Goal: Find specific page/section: Locate a particular part of the current website

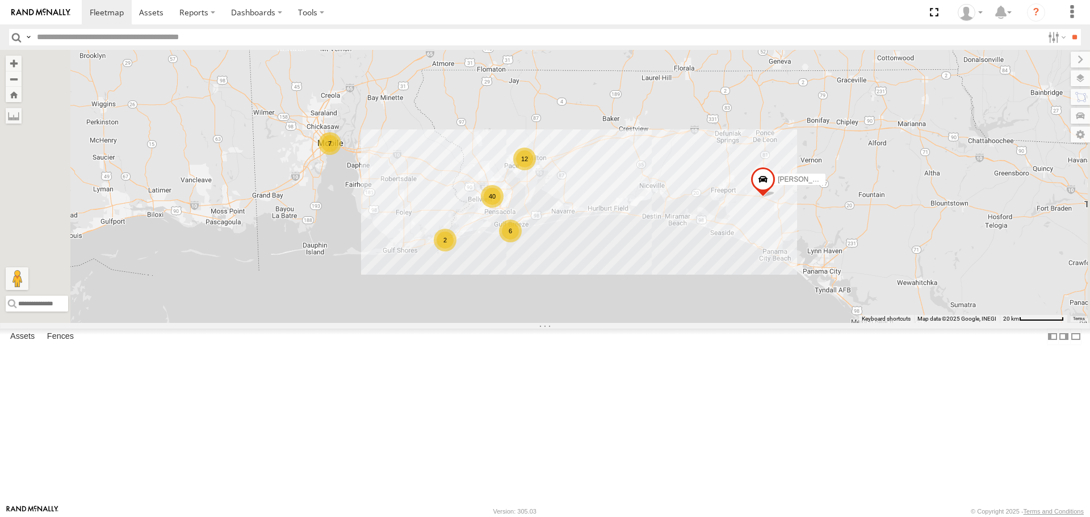
click at [0, 0] on span at bounding box center [0, 0] width 0 height 0
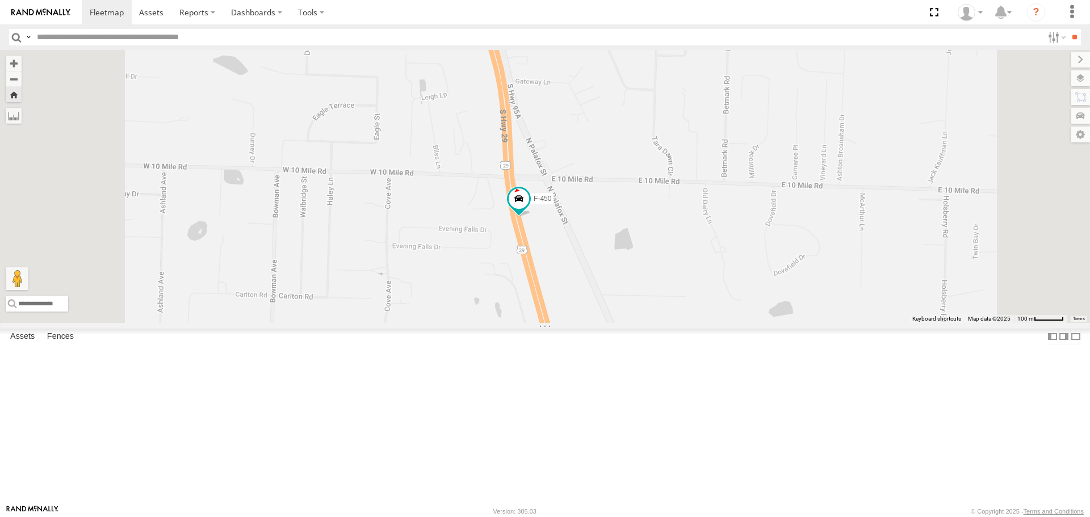
drag, startPoint x: 675, startPoint y: 219, endPoint x: 685, endPoint y: 383, distance: 164.3
click at [685, 322] on div "F-450" at bounding box center [545, 186] width 1090 height 272
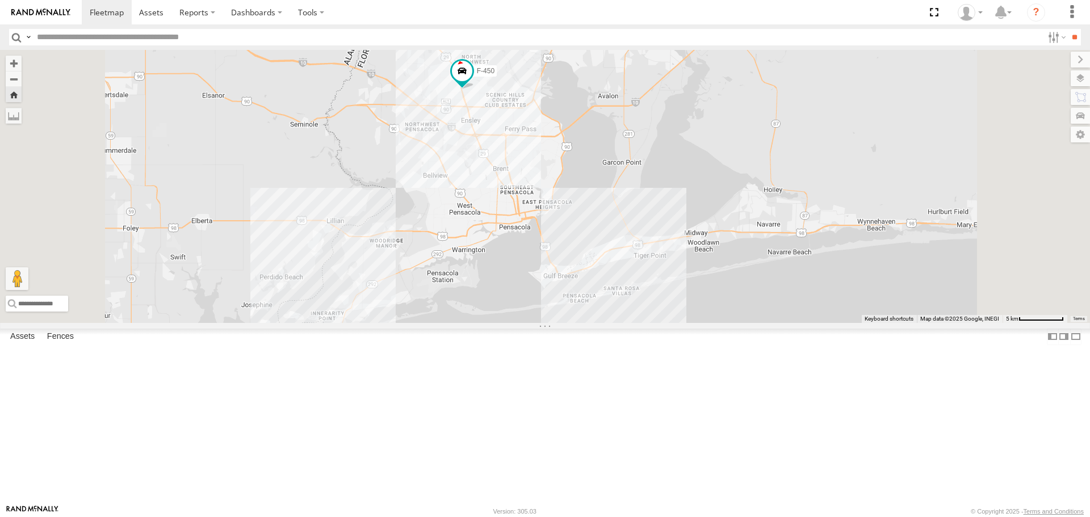
drag, startPoint x: 633, startPoint y: 342, endPoint x: 624, endPoint y: 299, distance: 44.6
click at [624, 299] on div "F-450" at bounding box center [545, 186] width 1090 height 272
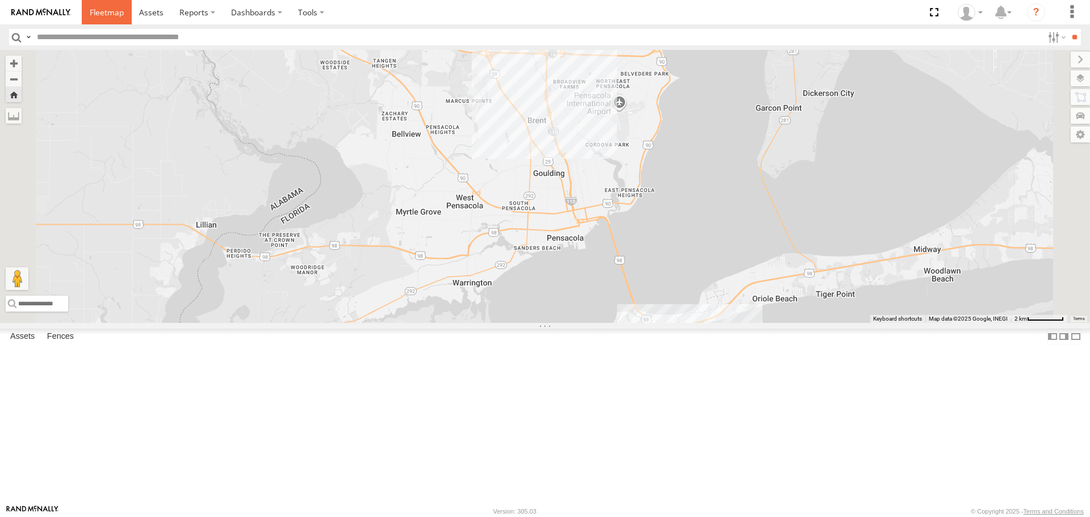
click at [108, 9] on span at bounding box center [107, 12] width 34 height 11
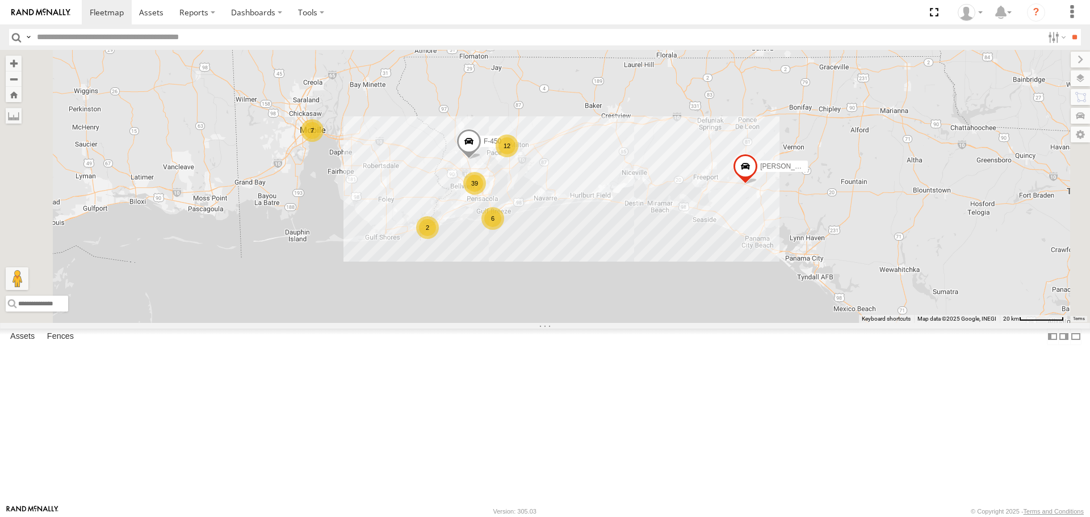
drag, startPoint x: 555, startPoint y: 162, endPoint x: 612, endPoint y: 251, distance: 106.4
click at [612, 251] on div "ALFRED F-450 39 7 12 6 2" at bounding box center [545, 186] width 1090 height 272
